Goal: Find specific page/section: Find specific page/section

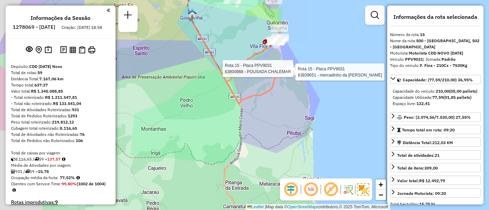
select select "**********"
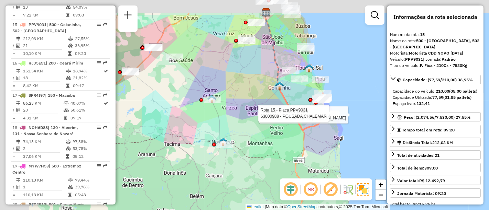
drag, startPoint x: 227, startPoint y: 130, endPoint x: 229, endPoint y: 134, distance: 4.0
click at [229, 134] on div "Rota 15 - Placa PPV9031 63839651 - mercadinho da Mayara Rota 15 - Placa PPV9031…" at bounding box center [244, 105] width 489 height 210
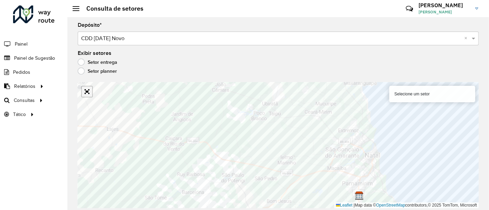
click at [86, 89] on link "Abrir mapa em tela cheia" at bounding box center [87, 92] width 10 height 10
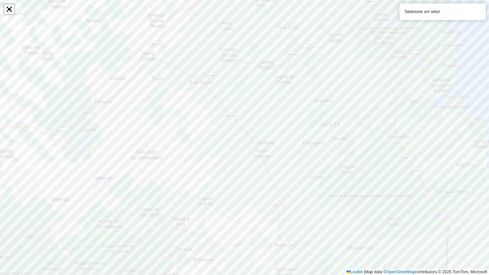
click at [12, 9] on link "Abrir mapa em tela cheia" at bounding box center [9, 9] width 10 height 10
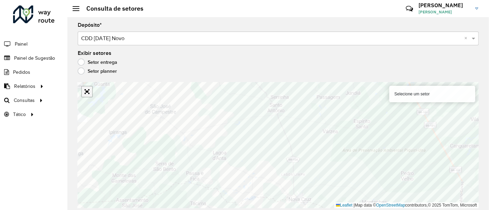
click at [91, 94] on link "Abrir mapa em tela cheia" at bounding box center [87, 92] width 10 height 10
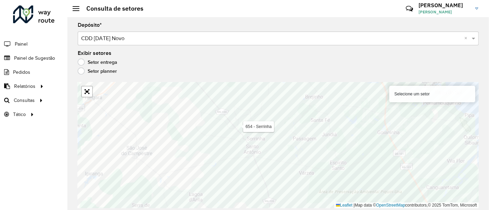
click at [261, 81] on div "Depósito * Selecione um depósito × CDD [DATE] Novo × Exibir setores Setor entre…" at bounding box center [277, 113] width 421 height 193
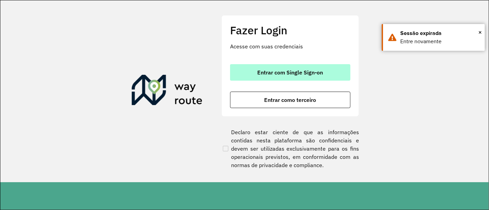
click at [290, 65] on button "Entrar com Single Sign-on" at bounding box center [290, 72] width 120 height 16
